Goal: Task Accomplishment & Management: Use online tool/utility

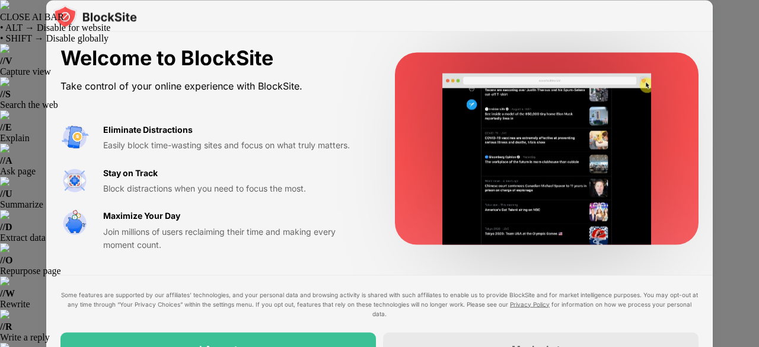
click at [728, 90] on div at bounding box center [379, 173] width 759 height 347
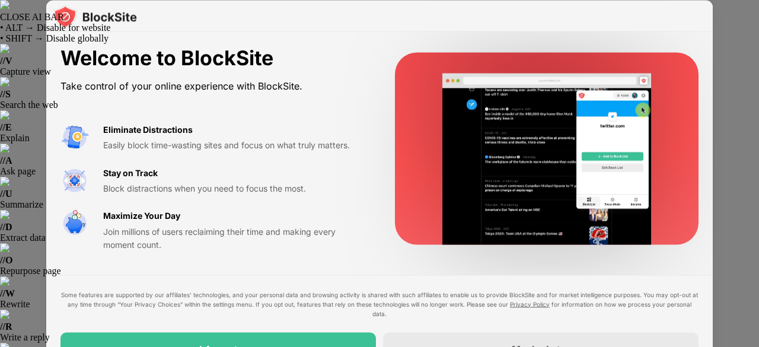
drag, startPoint x: 756, startPoint y: 190, endPoint x: 756, endPoint y: 300, distance: 109.2
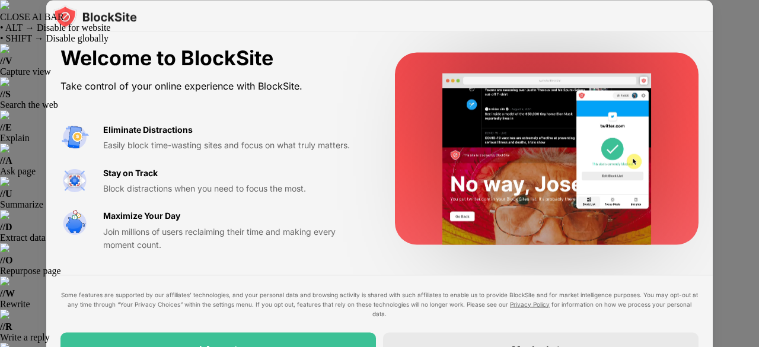
click at [756, 300] on div at bounding box center [379, 173] width 759 height 347
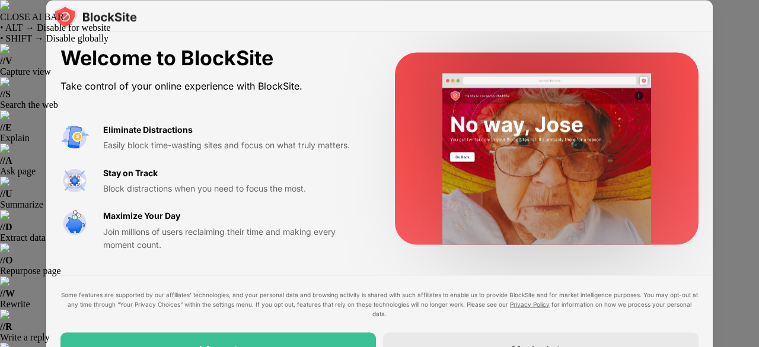
click at [756, 300] on div at bounding box center [379, 173] width 759 height 347
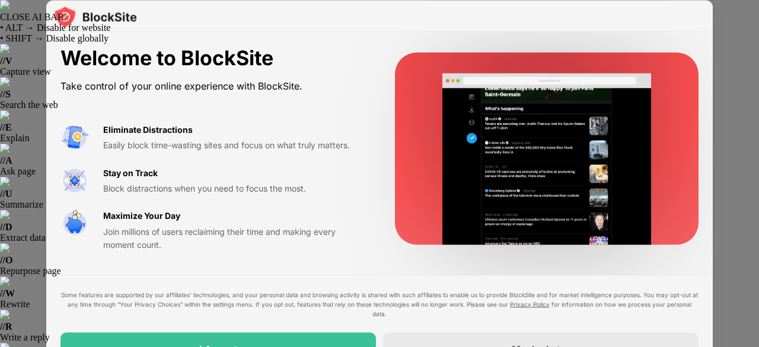
click at [756, 300] on div at bounding box center [379, 173] width 759 height 347
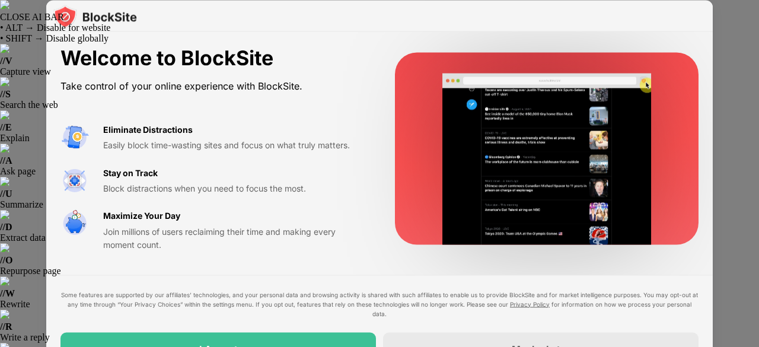
click at [752, 301] on div at bounding box center [379, 173] width 759 height 347
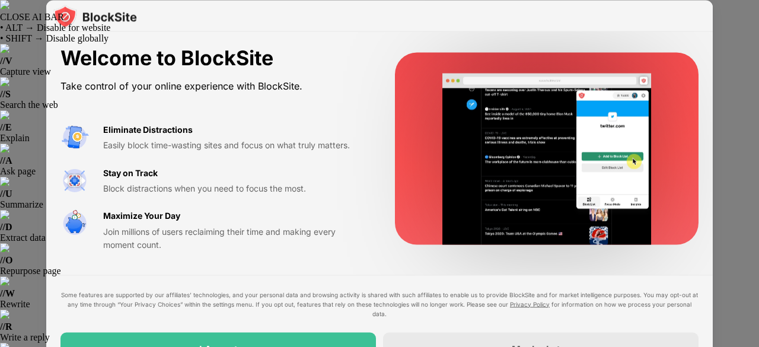
click at [752, 301] on div at bounding box center [379, 173] width 759 height 347
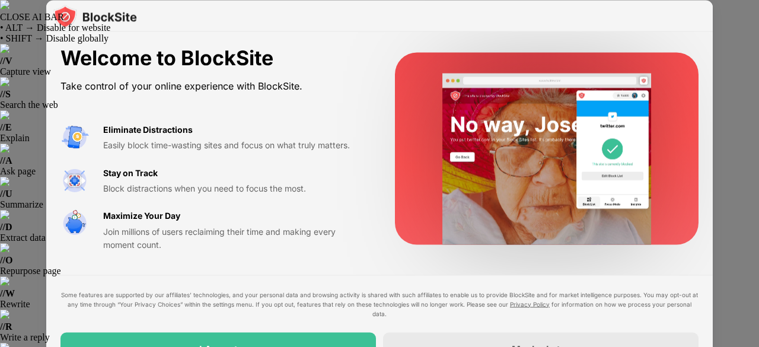
click at [752, 301] on div at bounding box center [379, 173] width 759 height 347
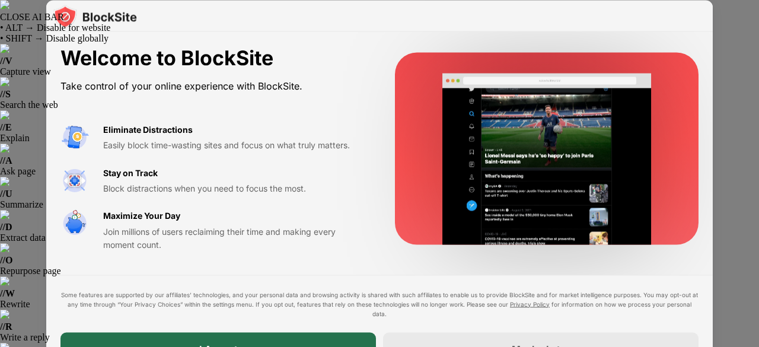
click at [227, 336] on div "I Accept" at bounding box center [219, 348] width 316 height 33
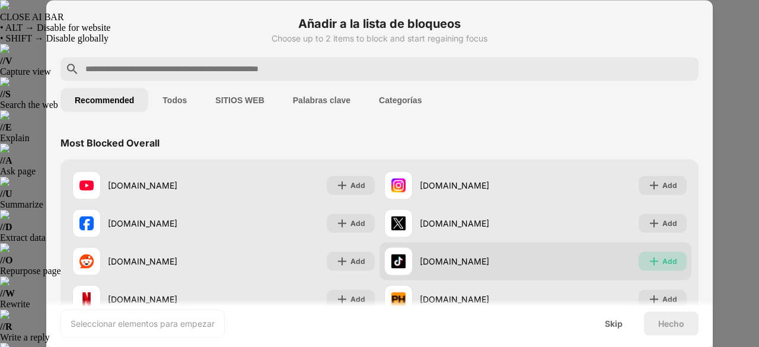
click at [648, 260] on img at bounding box center [654, 261] width 12 height 12
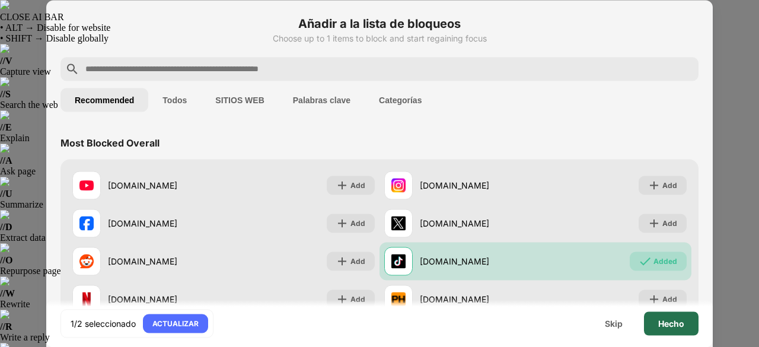
click at [673, 320] on div "Hecho" at bounding box center [671, 323] width 26 height 9
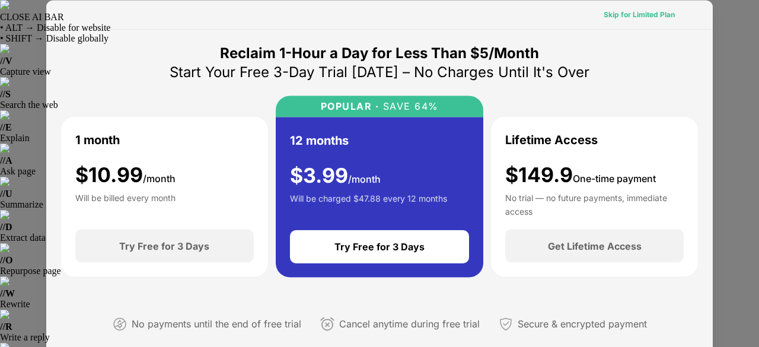
click at [649, 14] on div "Skip for Limited Plan" at bounding box center [639, 14] width 71 height 12
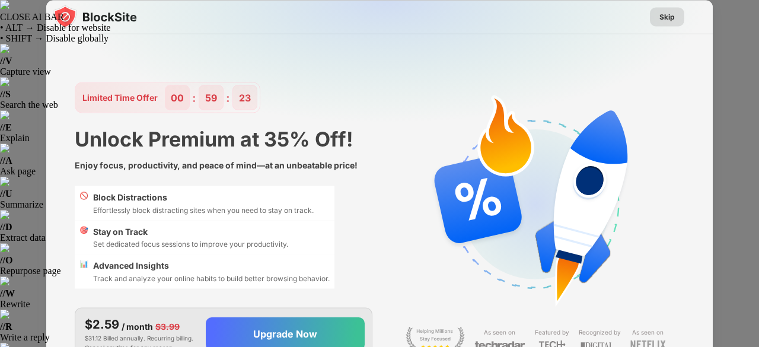
click at [673, 24] on div "Skip" at bounding box center [667, 16] width 34 height 19
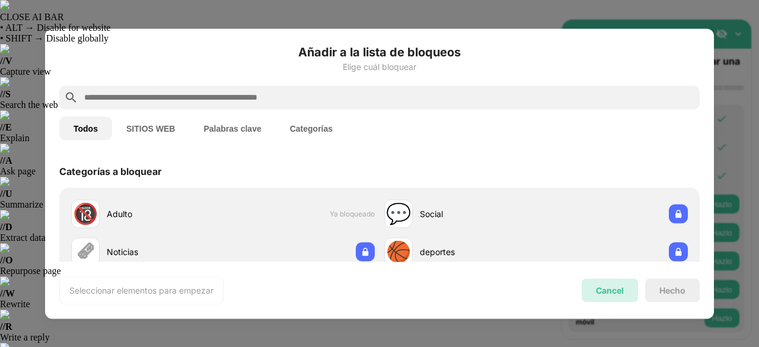
click at [607, 295] on div "Cancel" at bounding box center [610, 290] width 56 height 24
